Goal: Find specific page/section: Find specific page/section

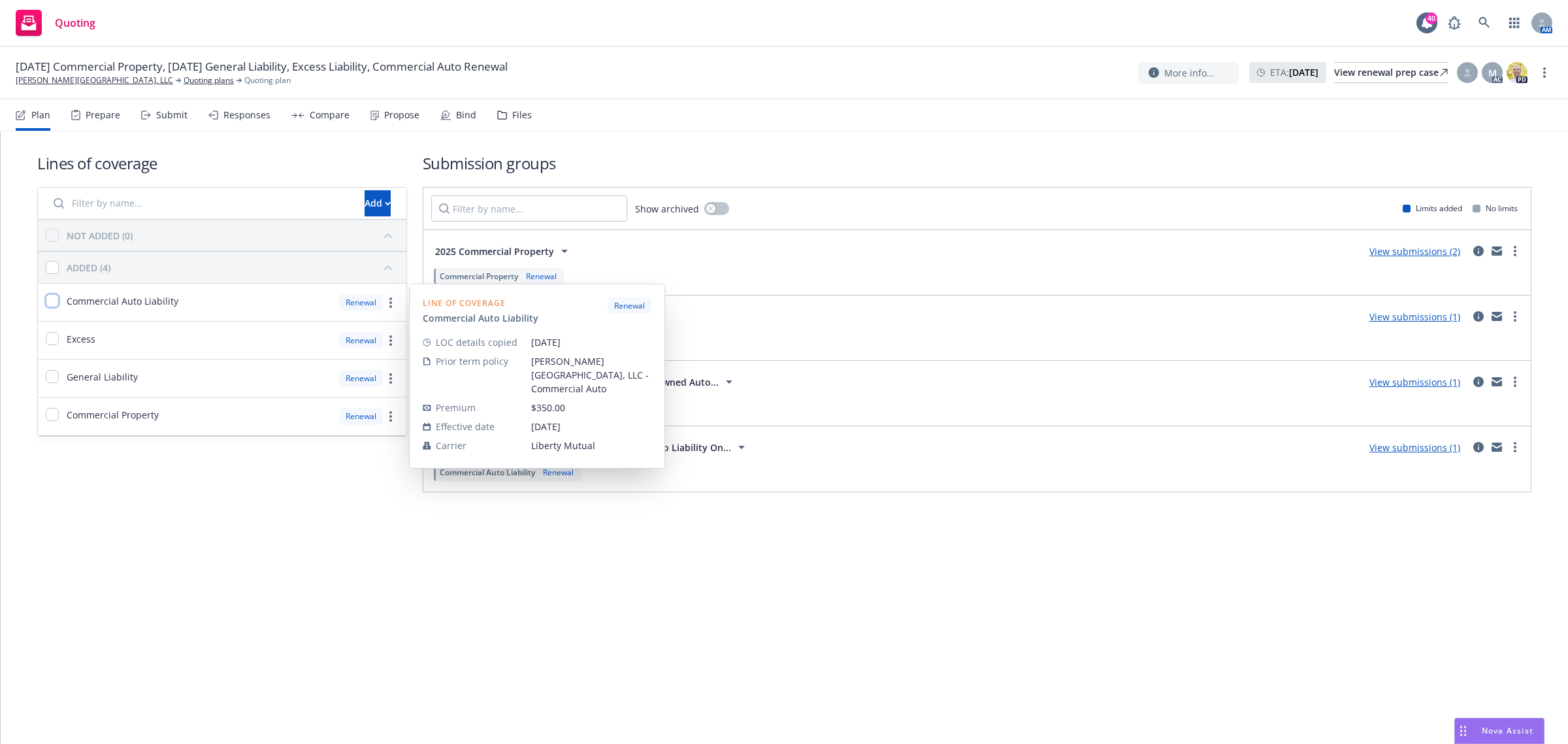
click at [51, 308] on input "checkbox" at bounding box center [52, 301] width 13 height 13
checkbox input "true"
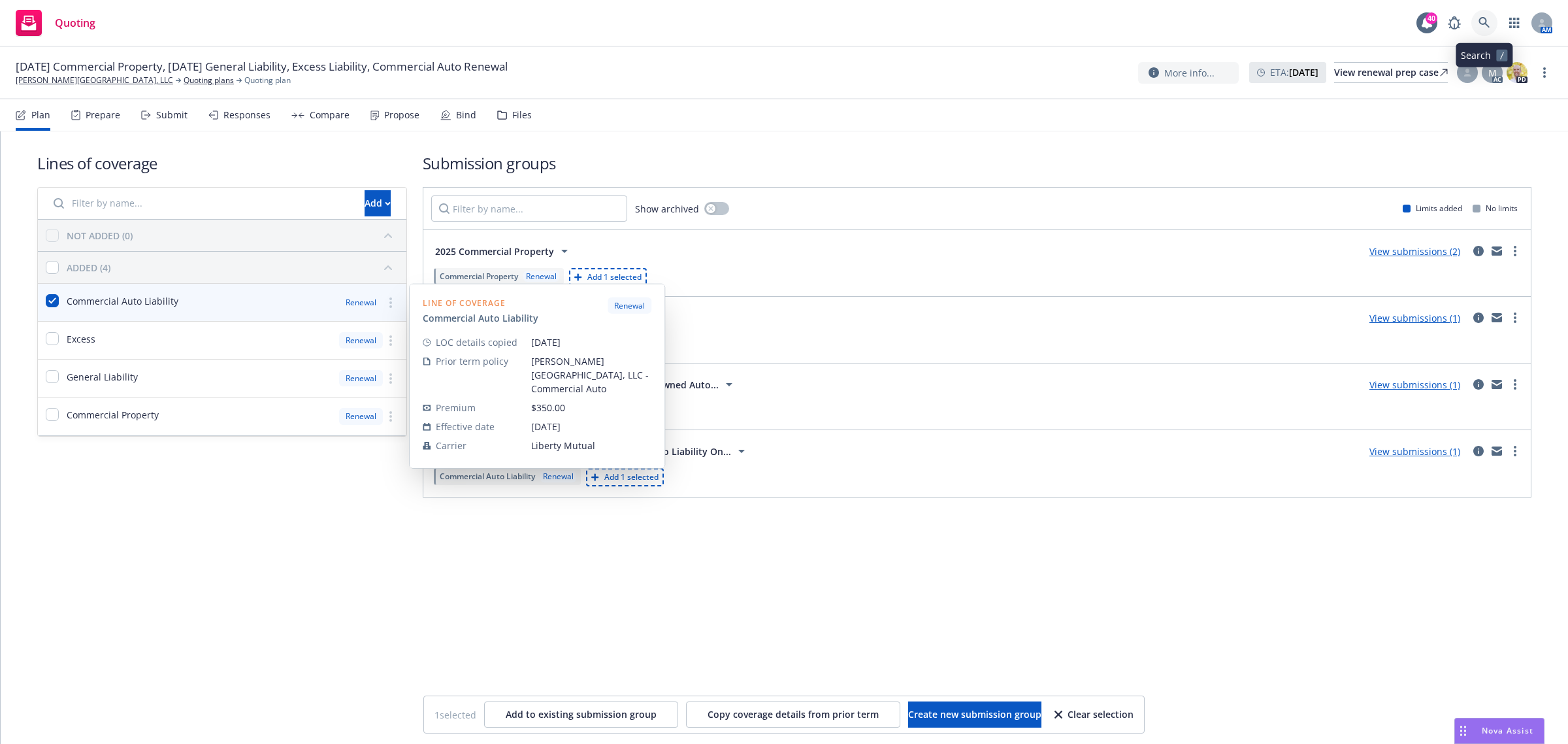
click at [1483, 24] on icon at bounding box center [1484, 22] width 11 height 11
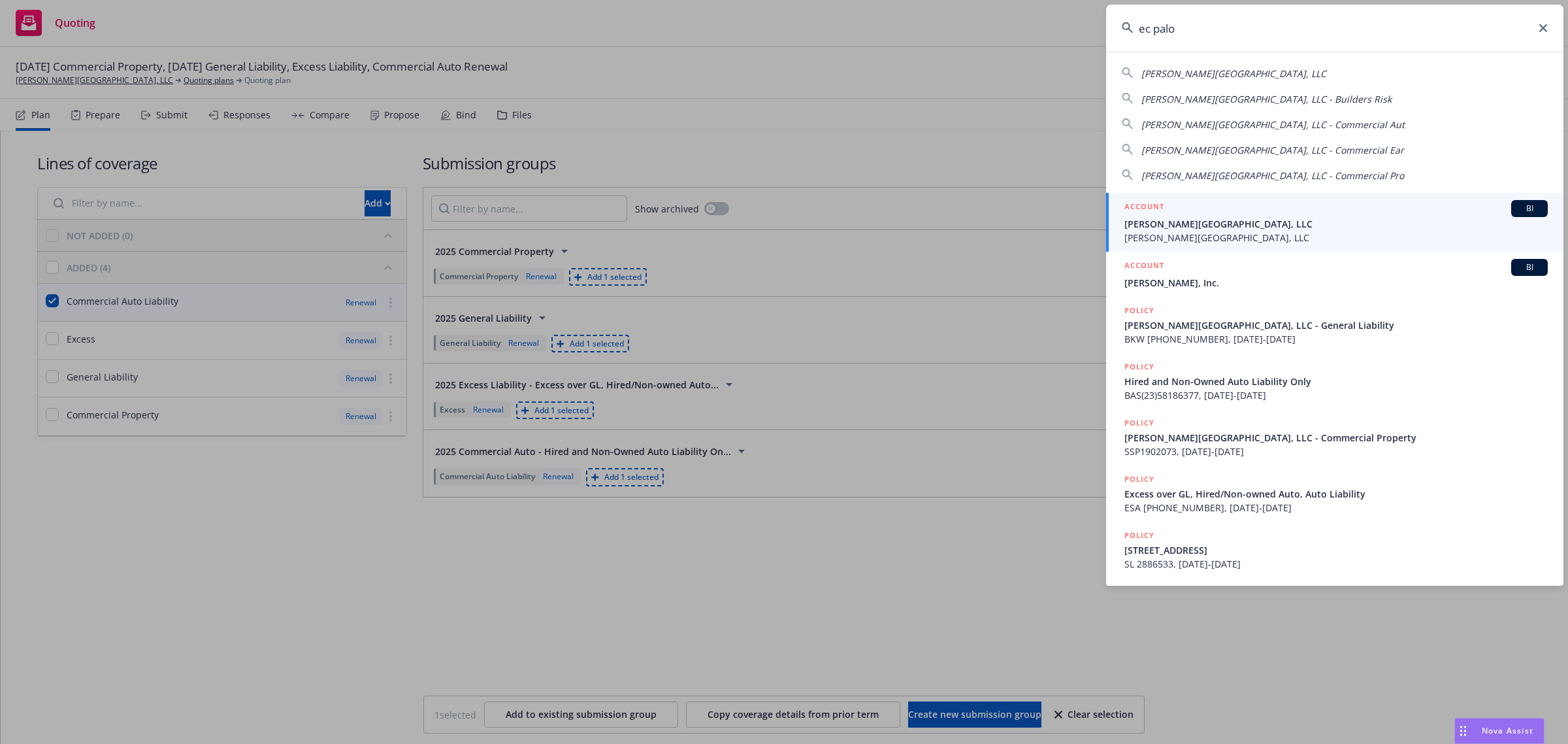
type input "ec palo"
click at [1215, 233] on span "[PERSON_NAME][GEOGRAPHIC_DATA], LLC" at bounding box center [1336, 238] width 424 height 13
